Goal: Find specific page/section: Find specific page/section

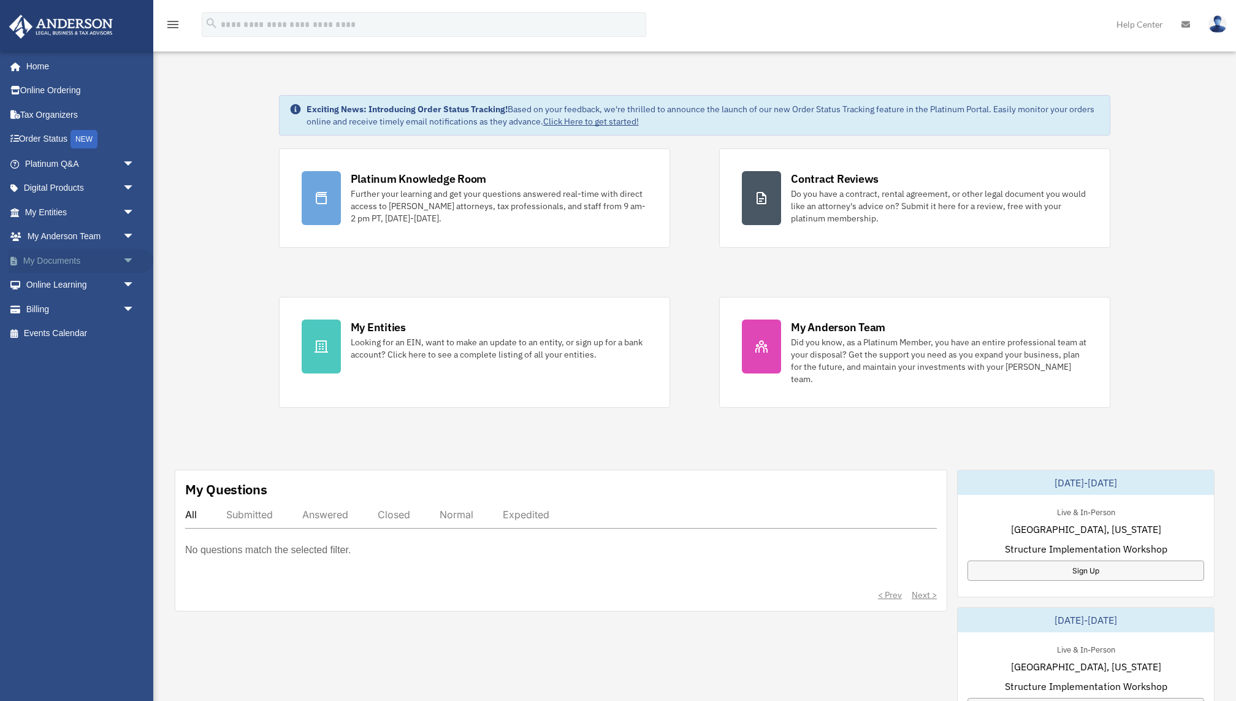
click at [128, 262] on span "arrow_drop_down" at bounding box center [135, 260] width 25 height 25
click at [61, 281] on link "Box" at bounding box center [85, 285] width 136 height 25
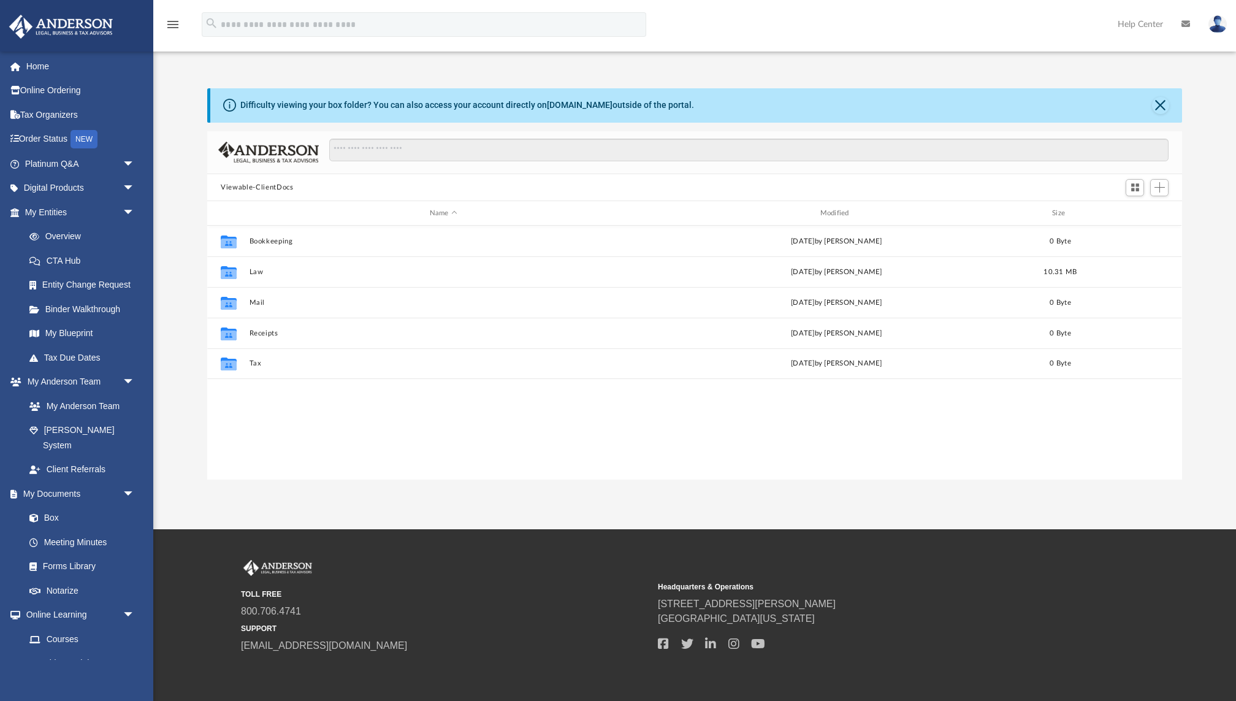
scroll to position [278, 974]
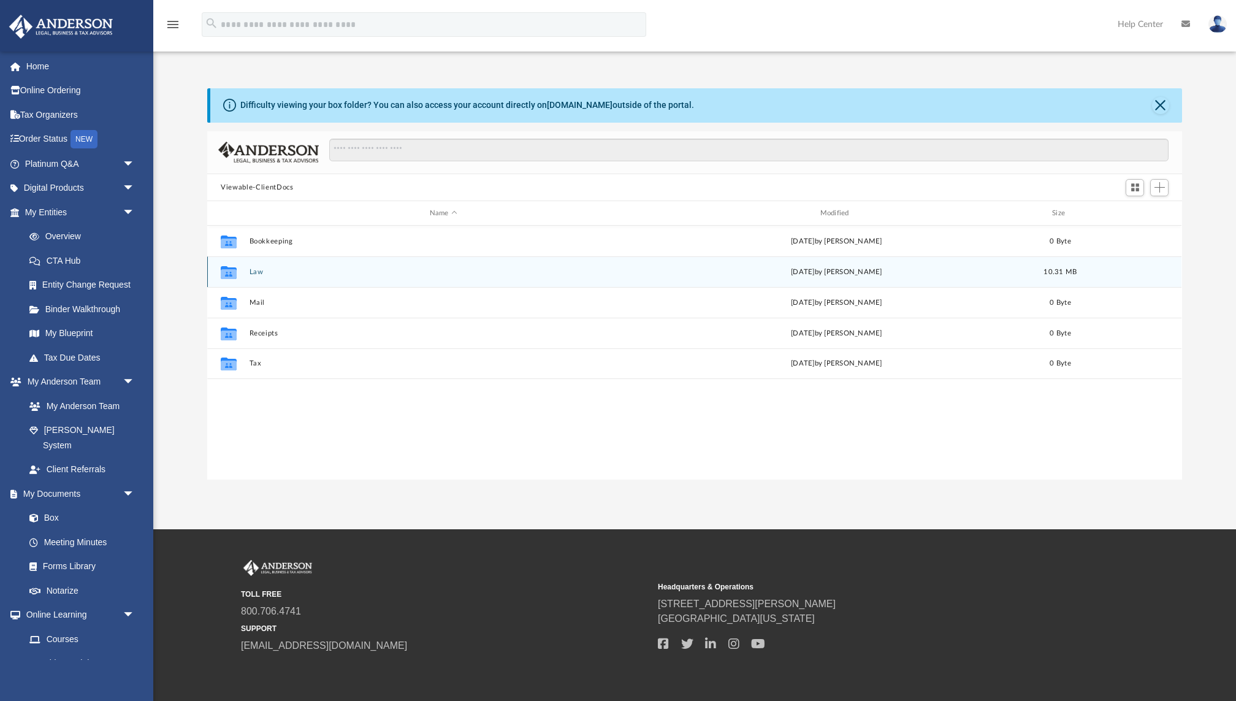
click at [260, 269] on button "Law" at bounding box center [444, 272] width 388 height 8
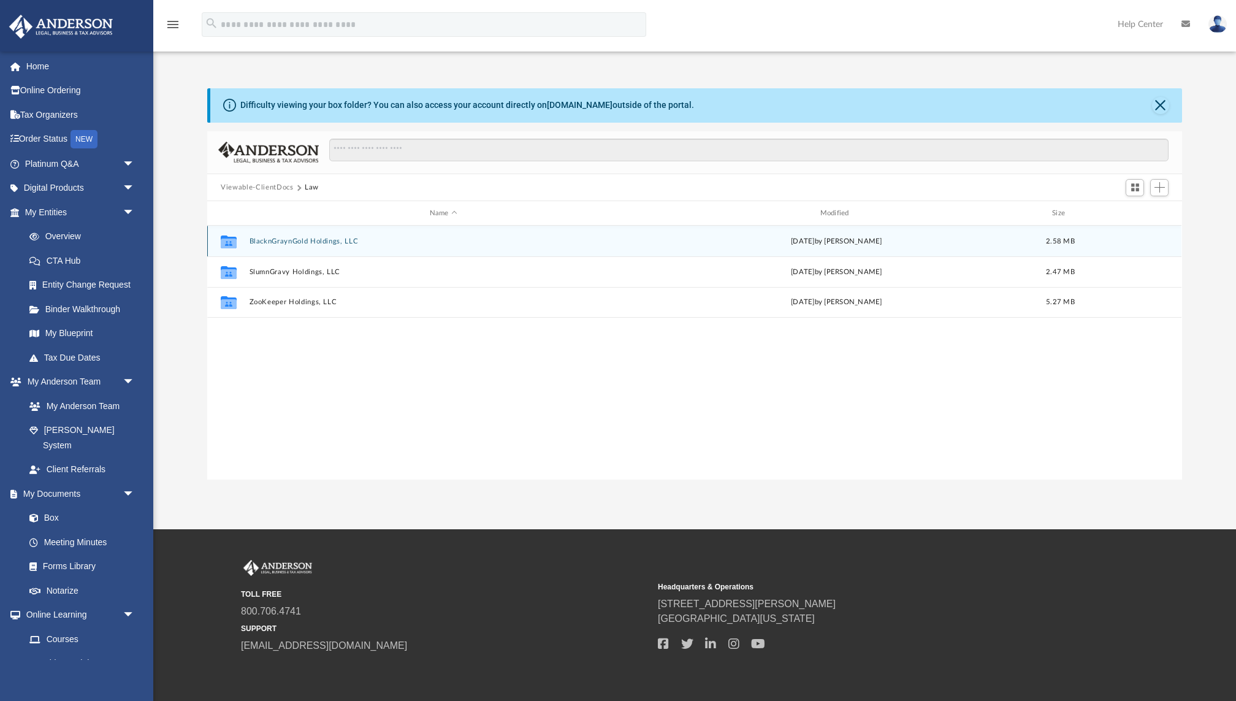
click at [262, 240] on button "BlacknGraynGold Holdings, LLC" at bounding box center [444, 241] width 388 height 8
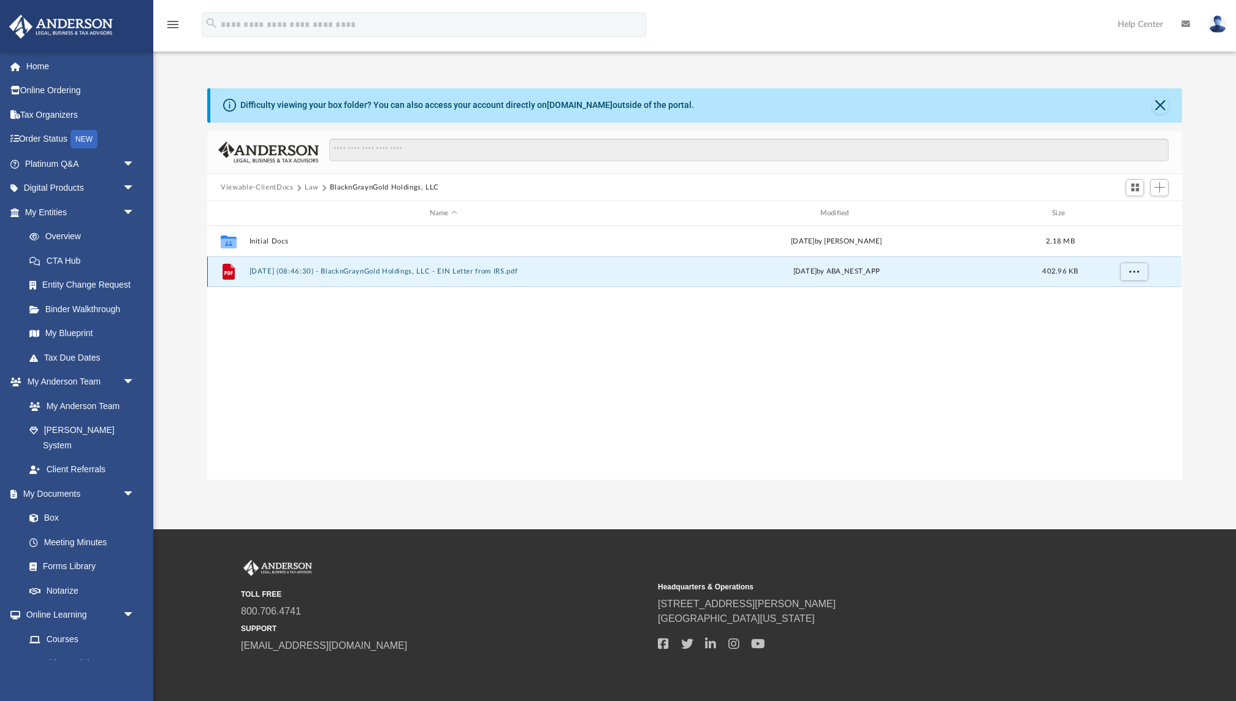
click at [266, 270] on button "2025.07.14 (08:46:30) - BlacknGraynGold Holdings, LLC - EIN Letter from IRS.pdf" at bounding box center [444, 272] width 388 height 8
